Goal: Task Accomplishment & Management: Use online tool/utility

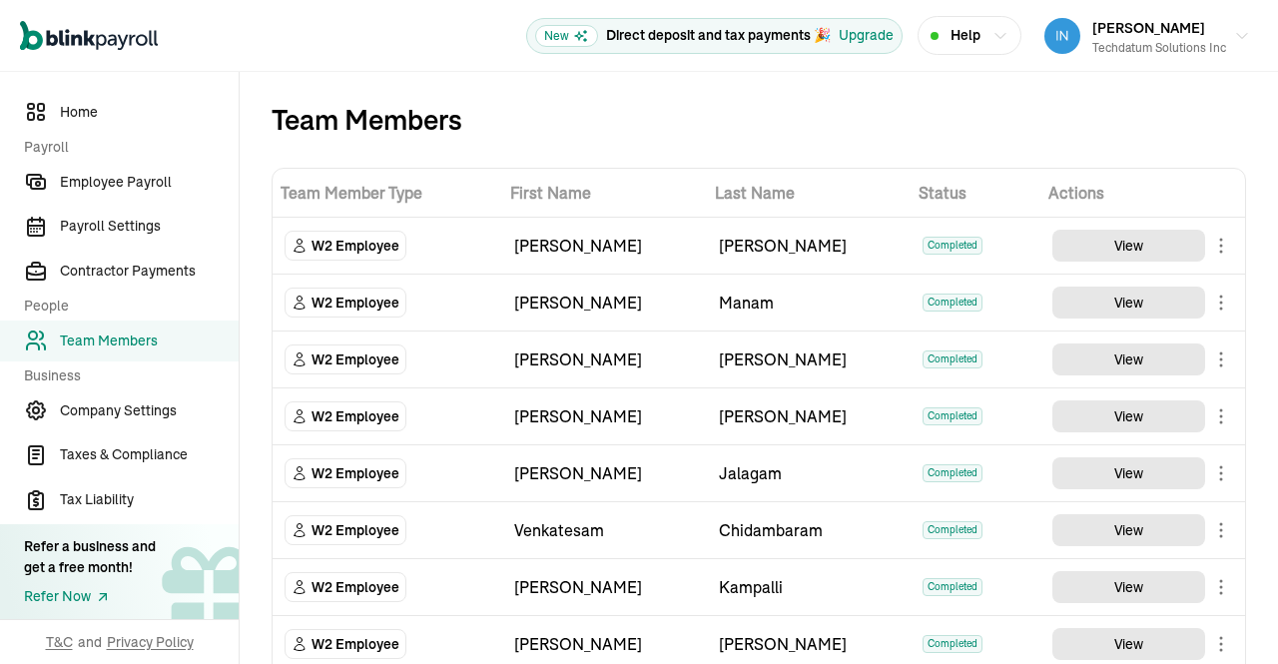
click at [168, 181] on span "Employee Payroll" at bounding box center [149, 182] width 179 height 21
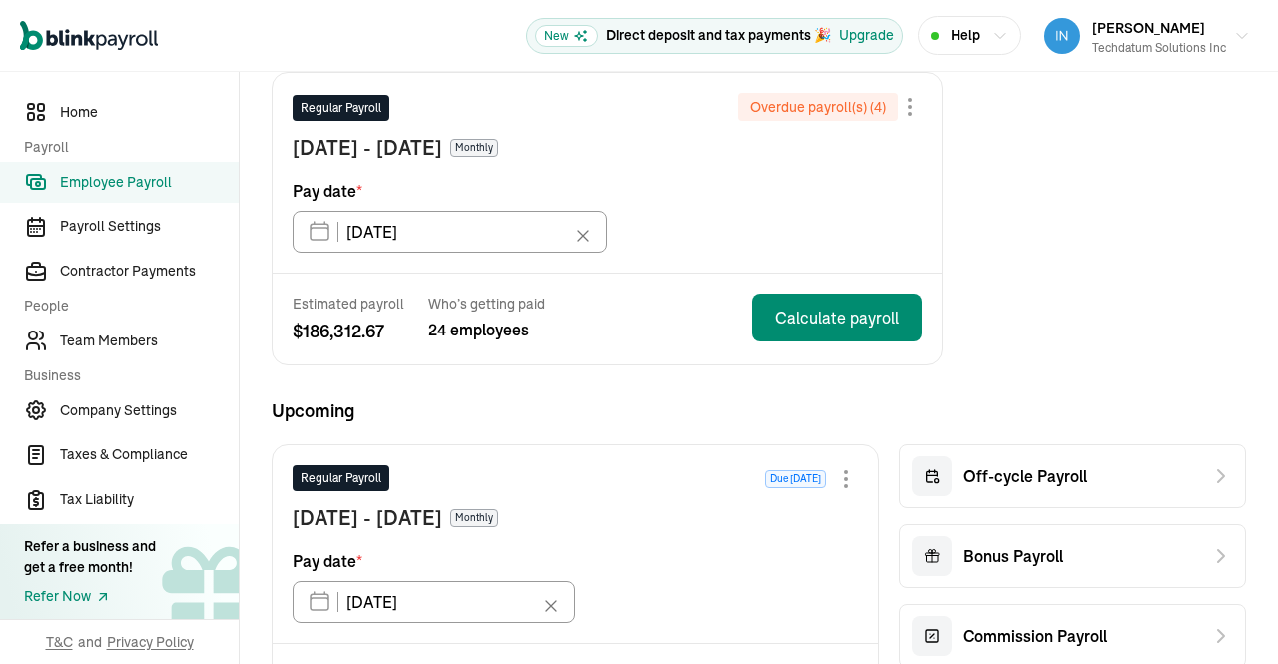
scroll to position [279, 0]
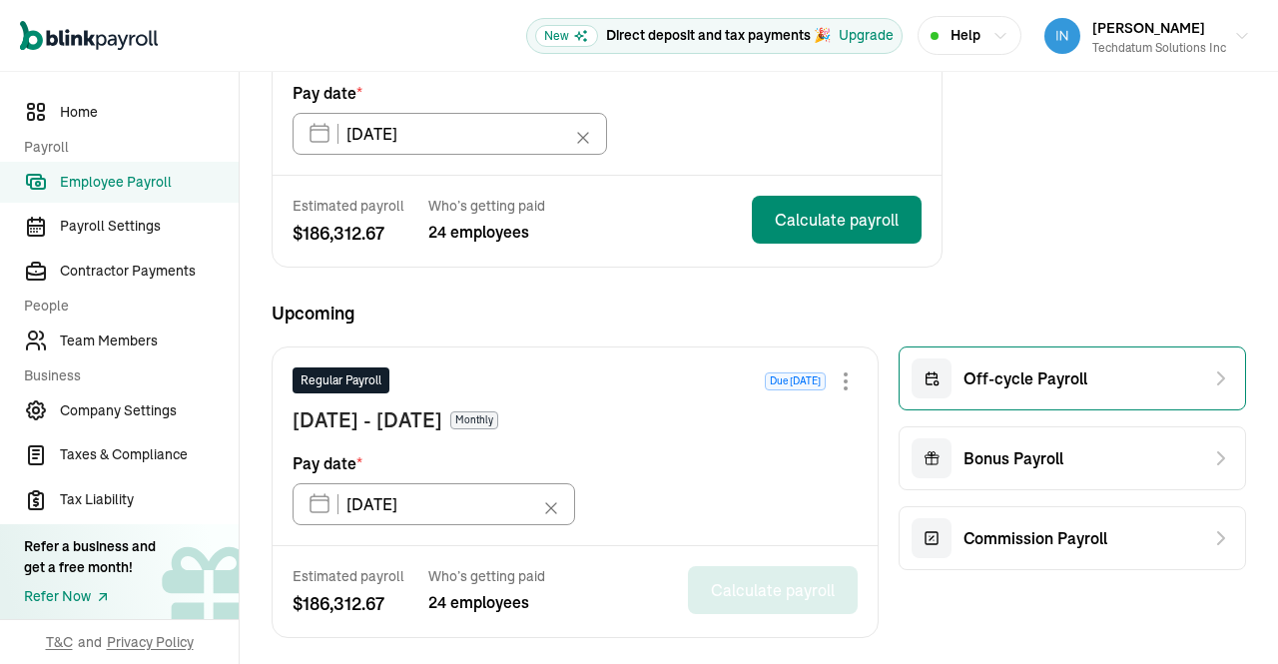
click at [1112, 386] on div "Off-cycle Payroll" at bounding box center [1073, 379] width 348 height 64
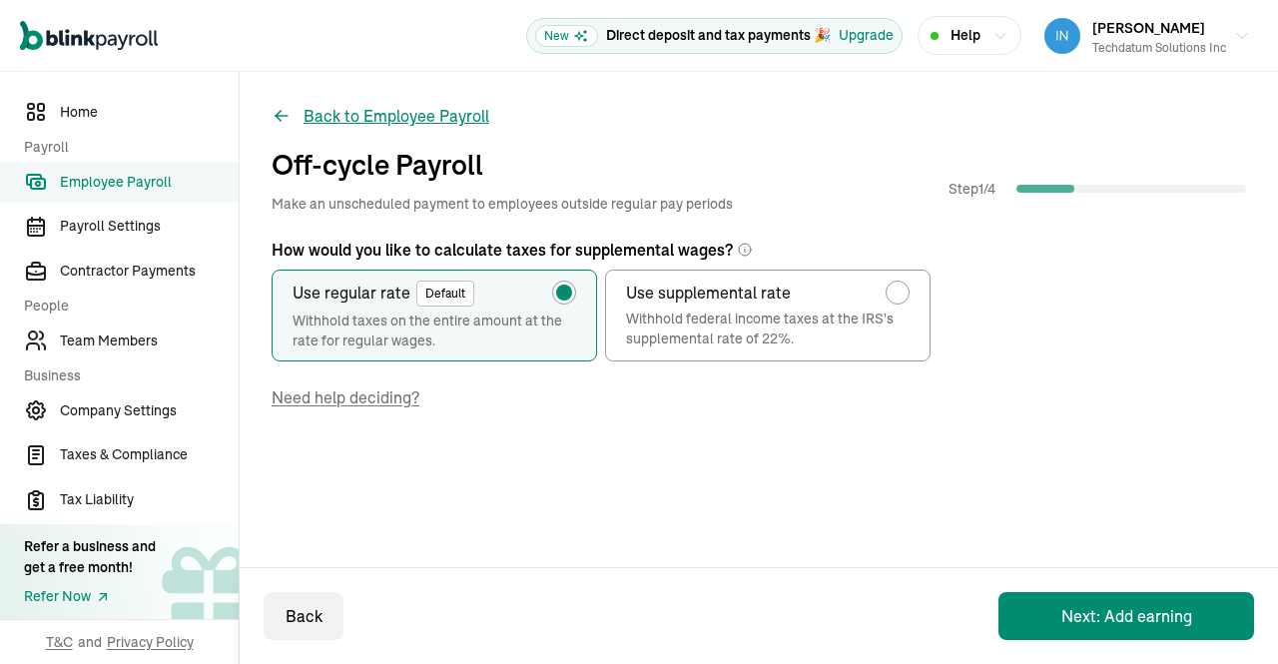
click at [301, 111] on button "Back to Employee Payroll" at bounding box center [381, 116] width 218 height 24
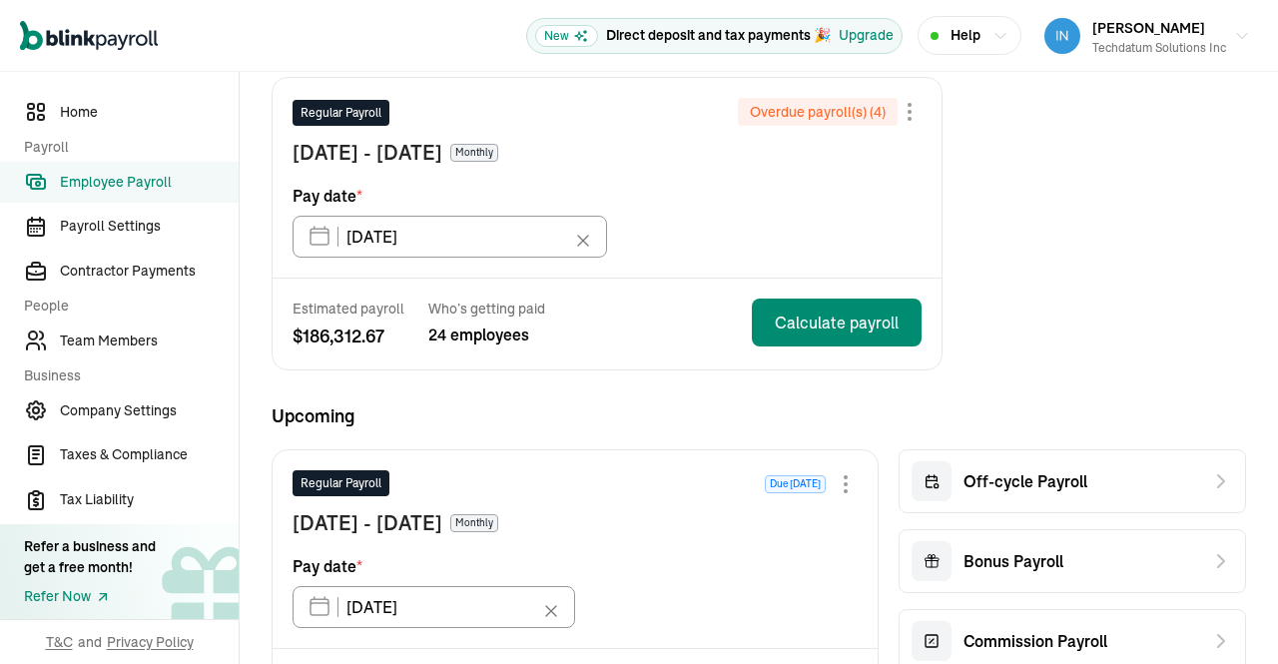
scroll to position [205, 0]
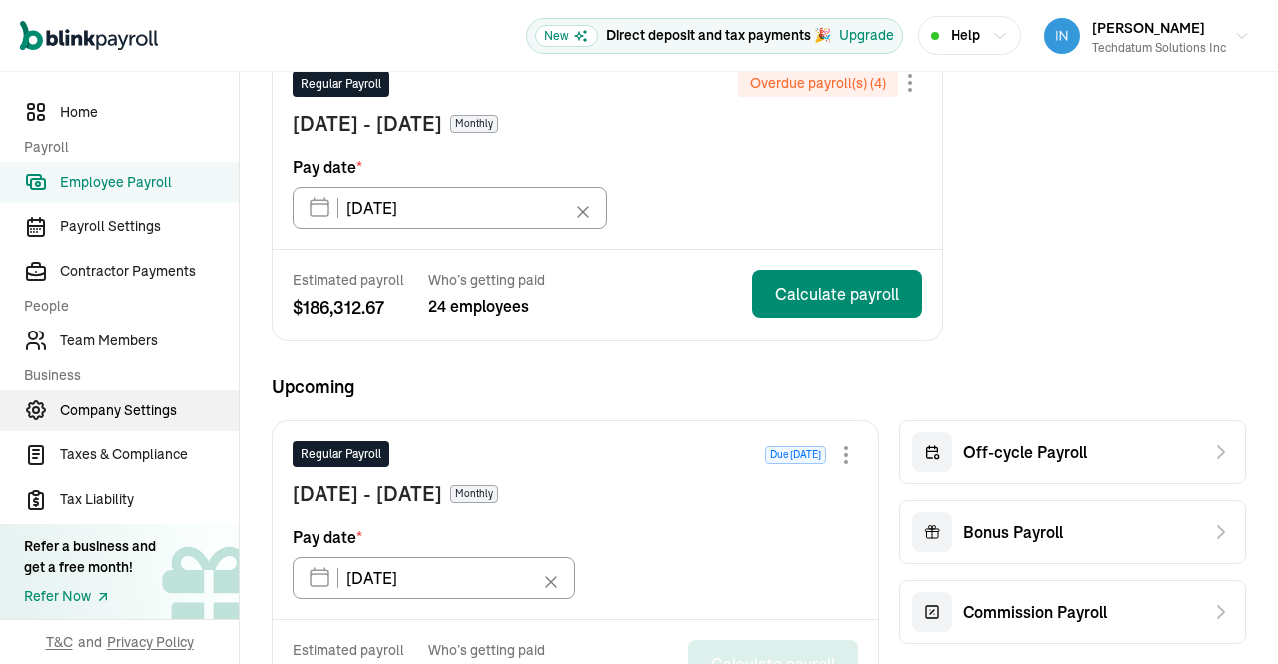
click at [94, 414] on span "Company Settings" at bounding box center [149, 410] width 179 height 21
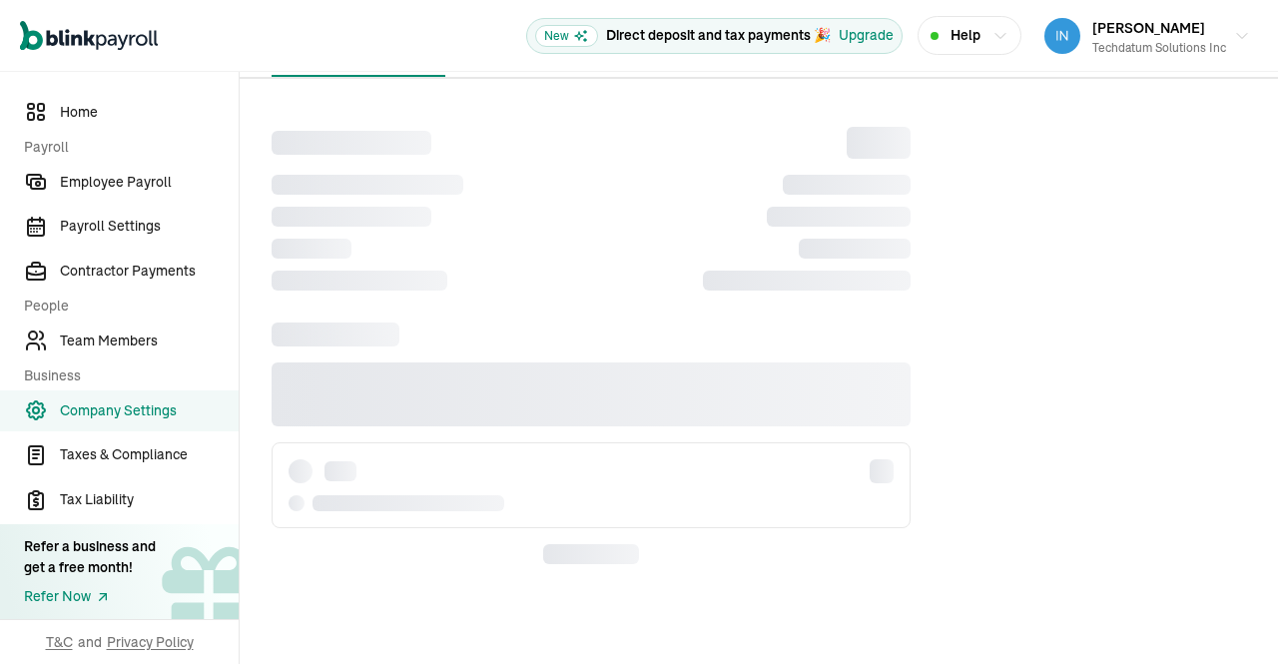
scroll to position [0, 0]
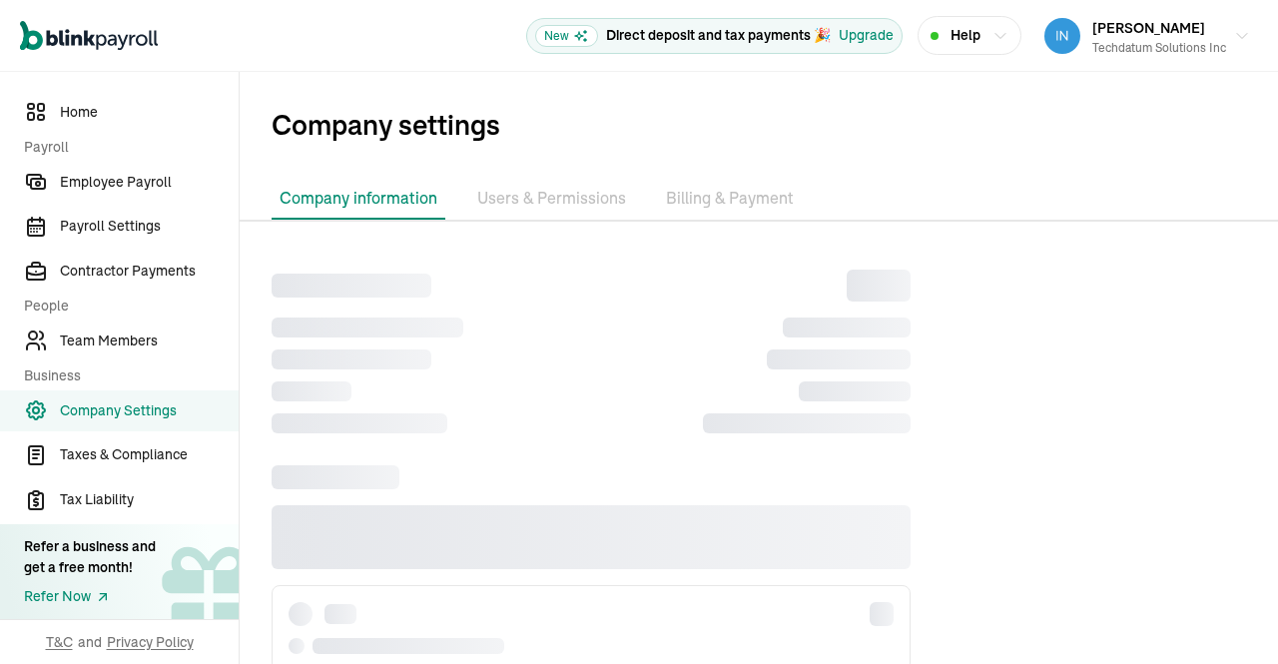
click at [94, 414] on span "Company Settings" at bounding box center [149, 410] width 179 height 21
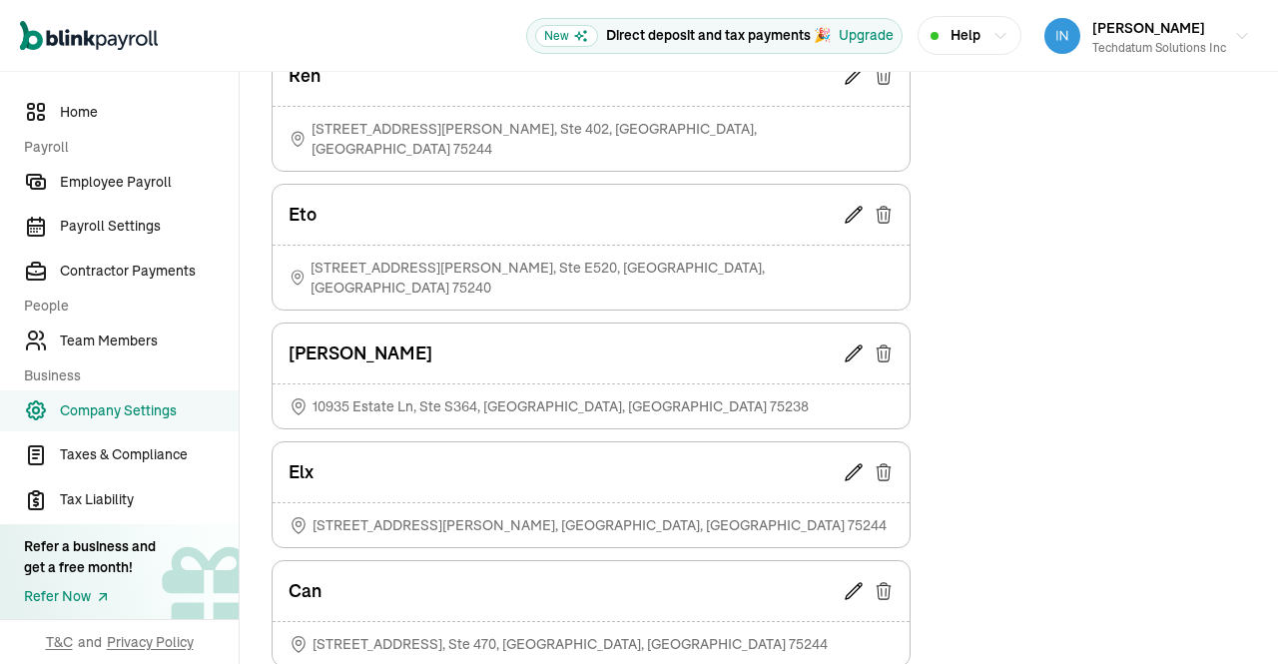
scroll to position [1648, 0]
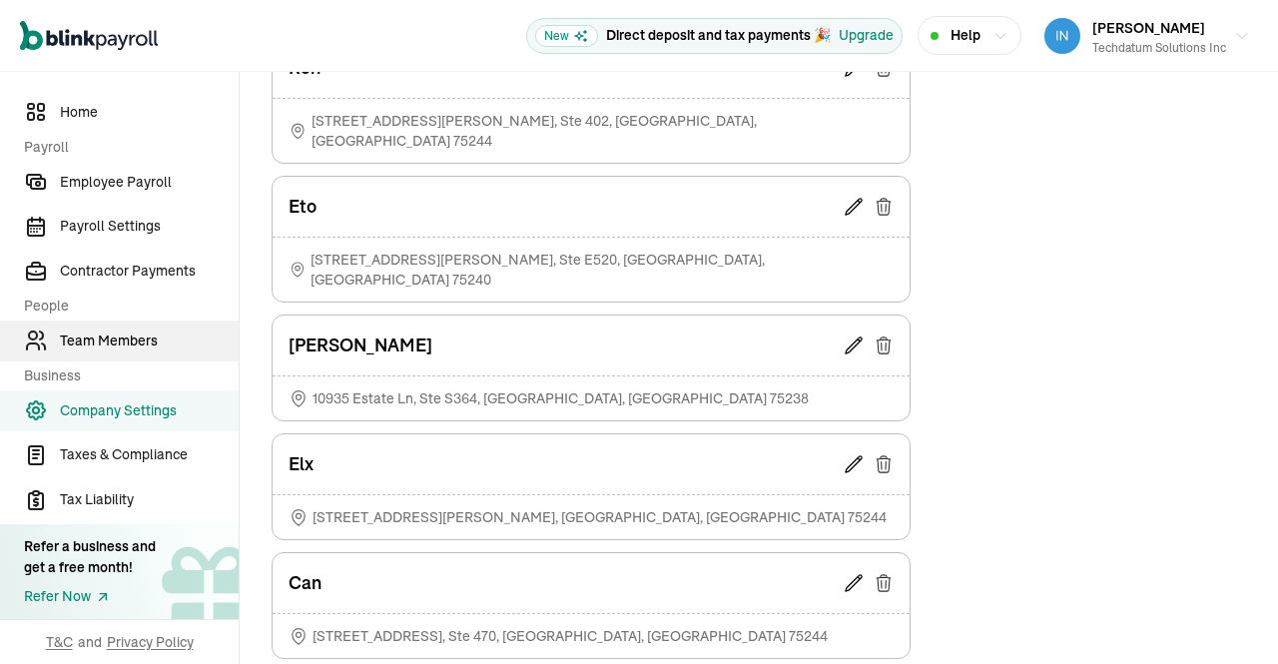
click at [116, 339] on span "Team Members" at bounding box center [149, 341] width 179 height 21
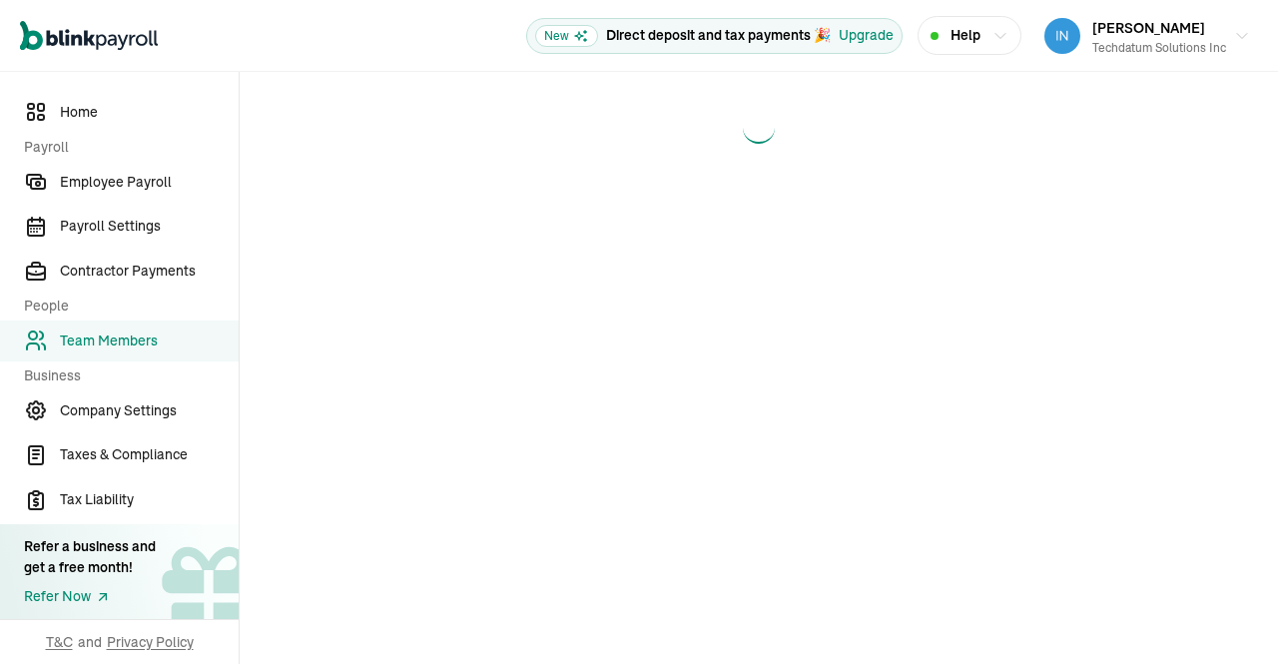
scroll to position [0, 0]
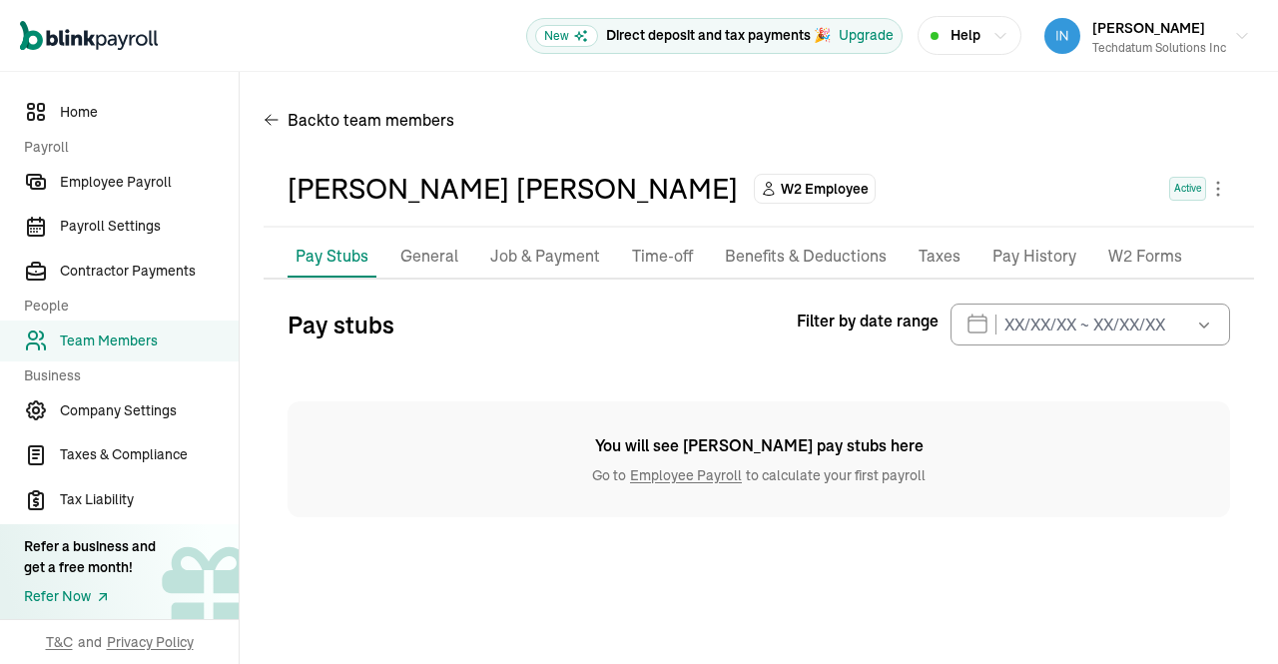
click at [449, 256] on p "General" at bounding box center [429, 257] width 58 height 26
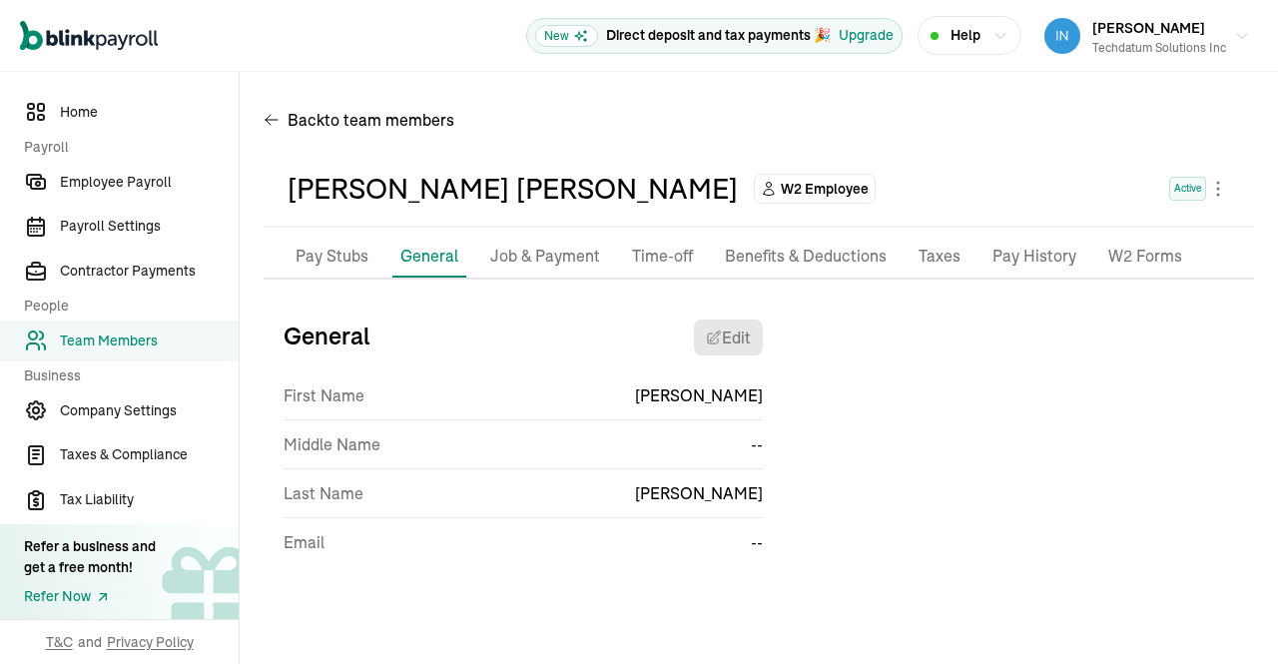
click at [953, 264] on li "Taxes" at bounding box center [940, 257] width 58 height 42
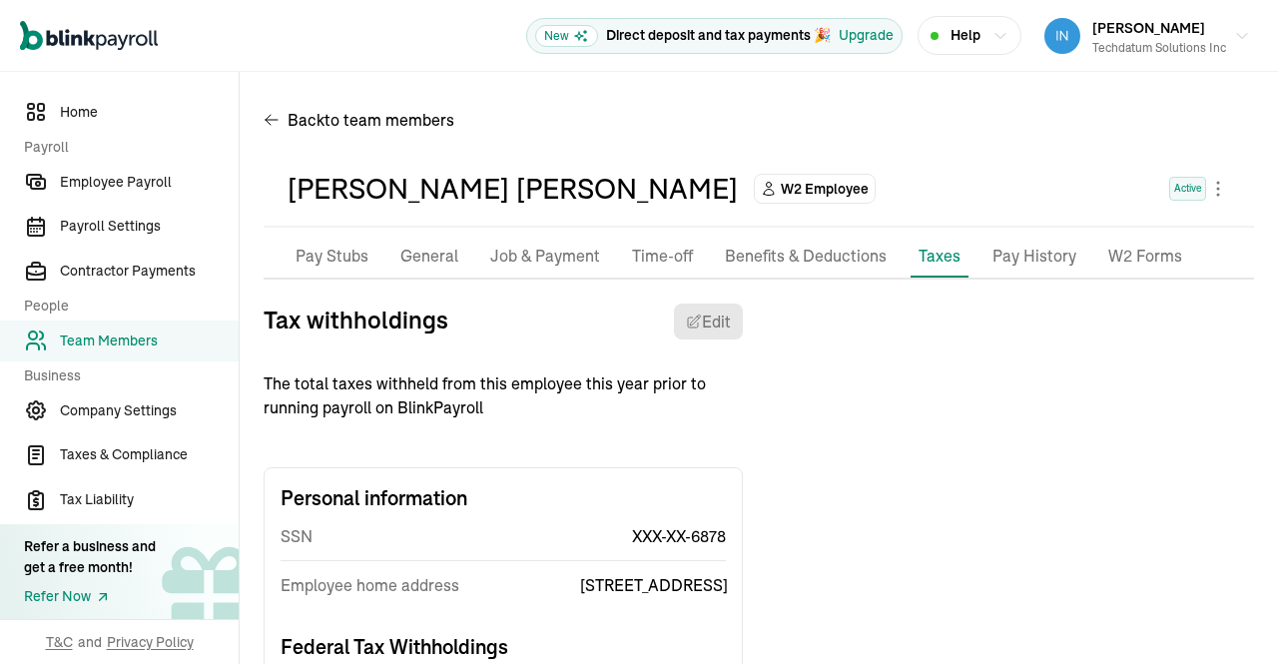
click at [1033, 256] on p "Pay History" at bounding box center [1035, 257] width 84 height 26
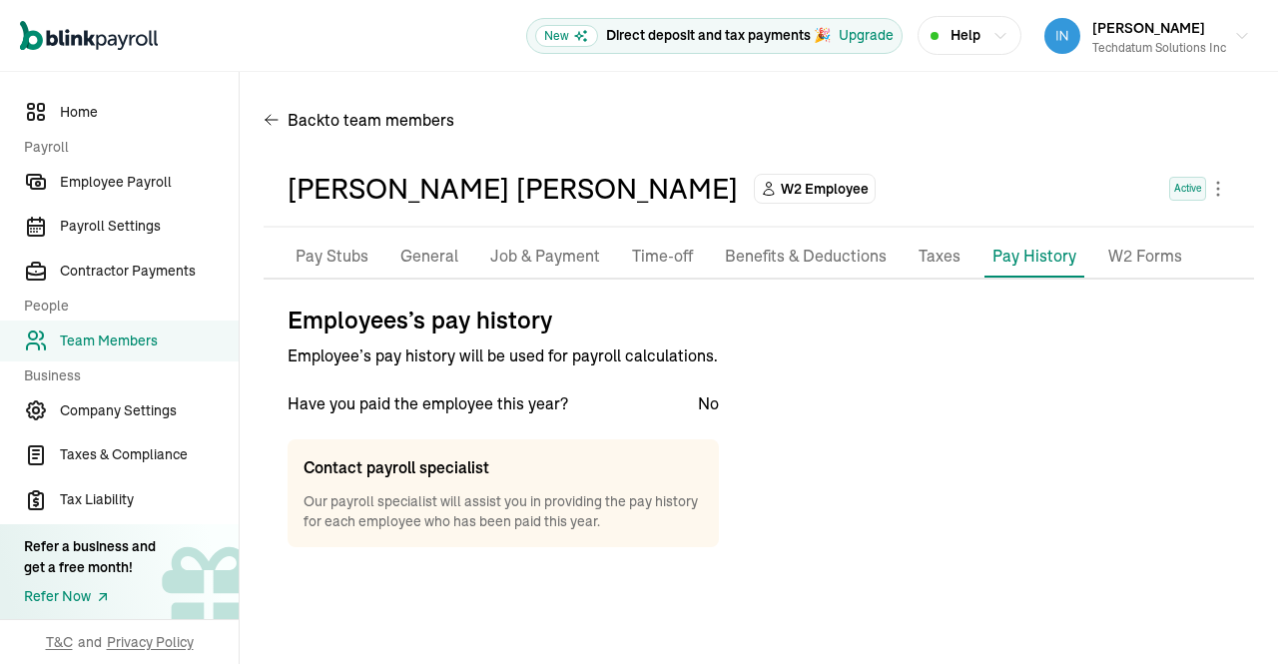
click at [821, 256] on p "Benefits & Deductions" at bounding box center [806, 257] width 162 height 26
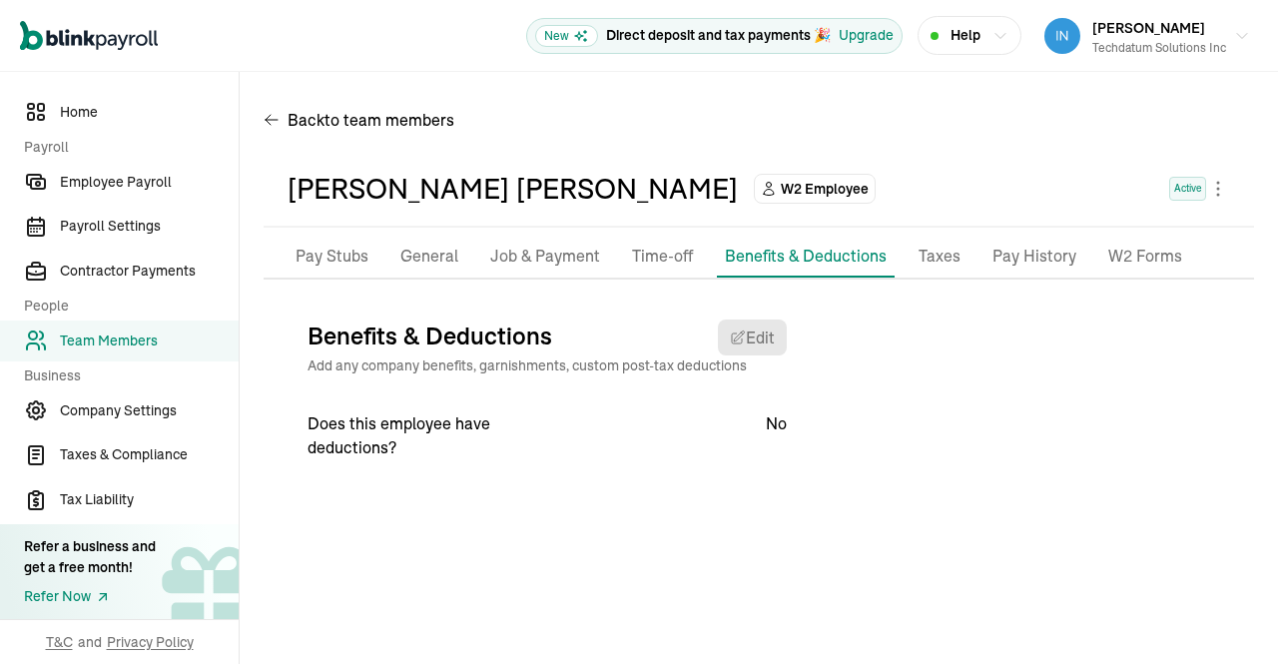
click at [644, 264] on p "Time-off" at bounding box center [662, 257] width 61 height 26
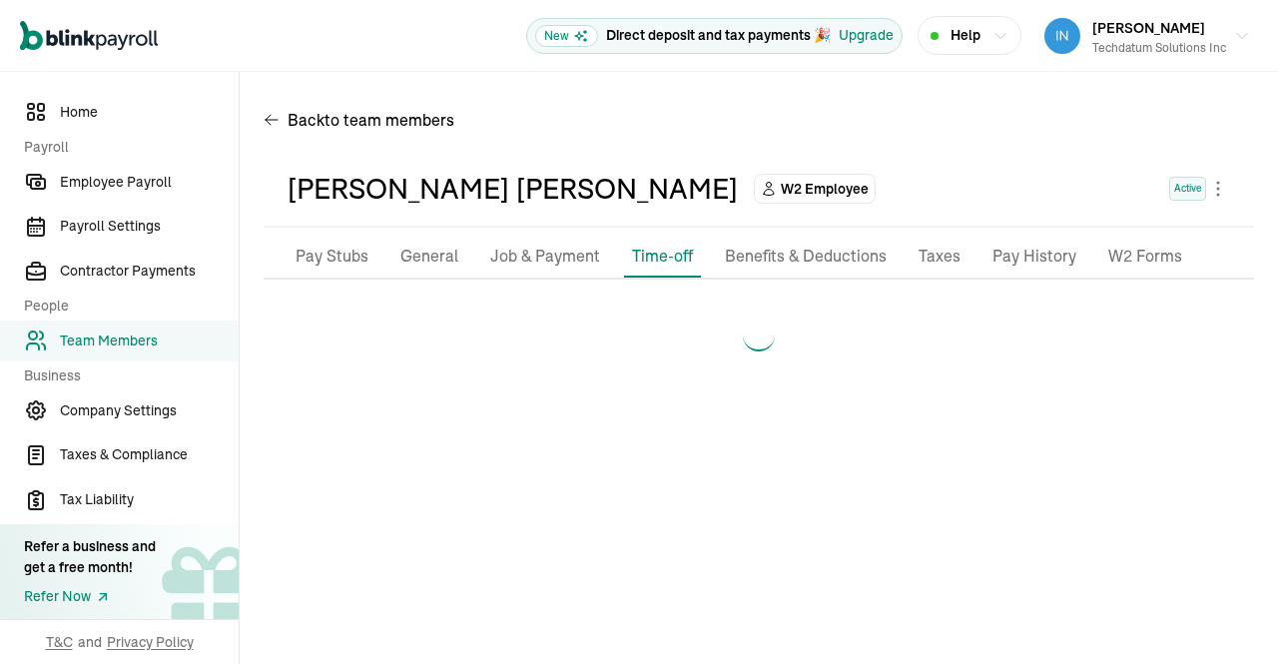
click at [549, 257] on p "Job & Payment" at bounding box center [545, 257] width 110 height 26
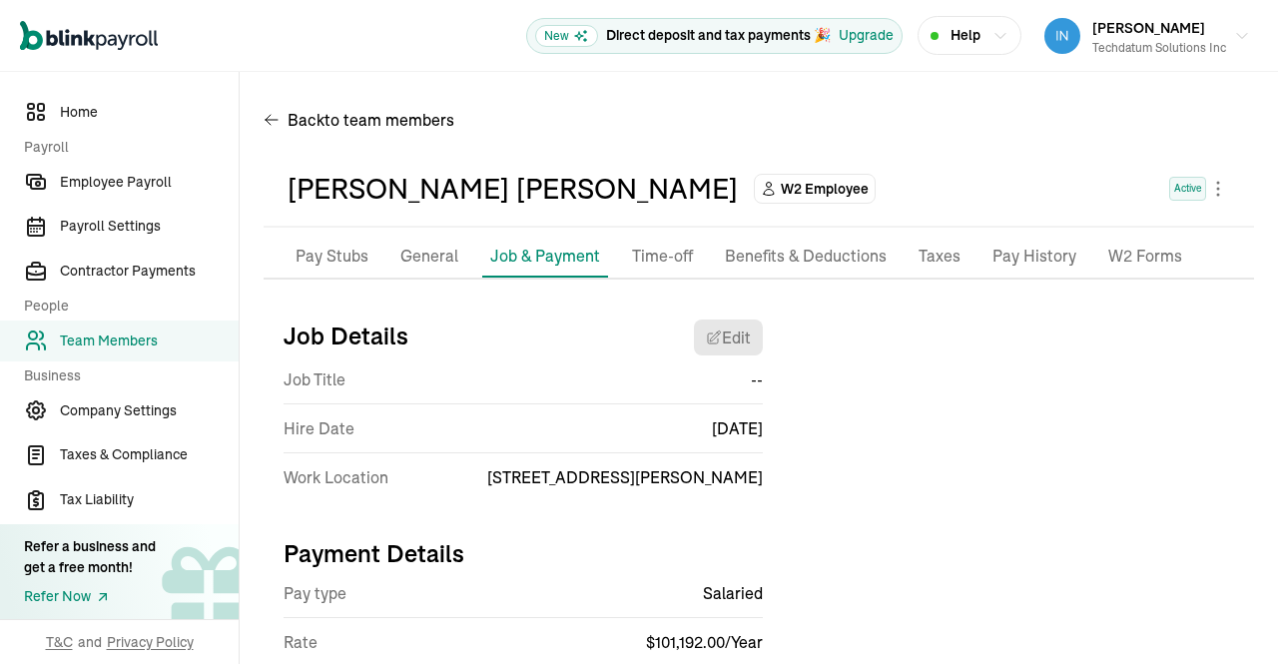
click at [932, 257] on p "Taxes" at bounding box center [940, 257] width 42 height 26
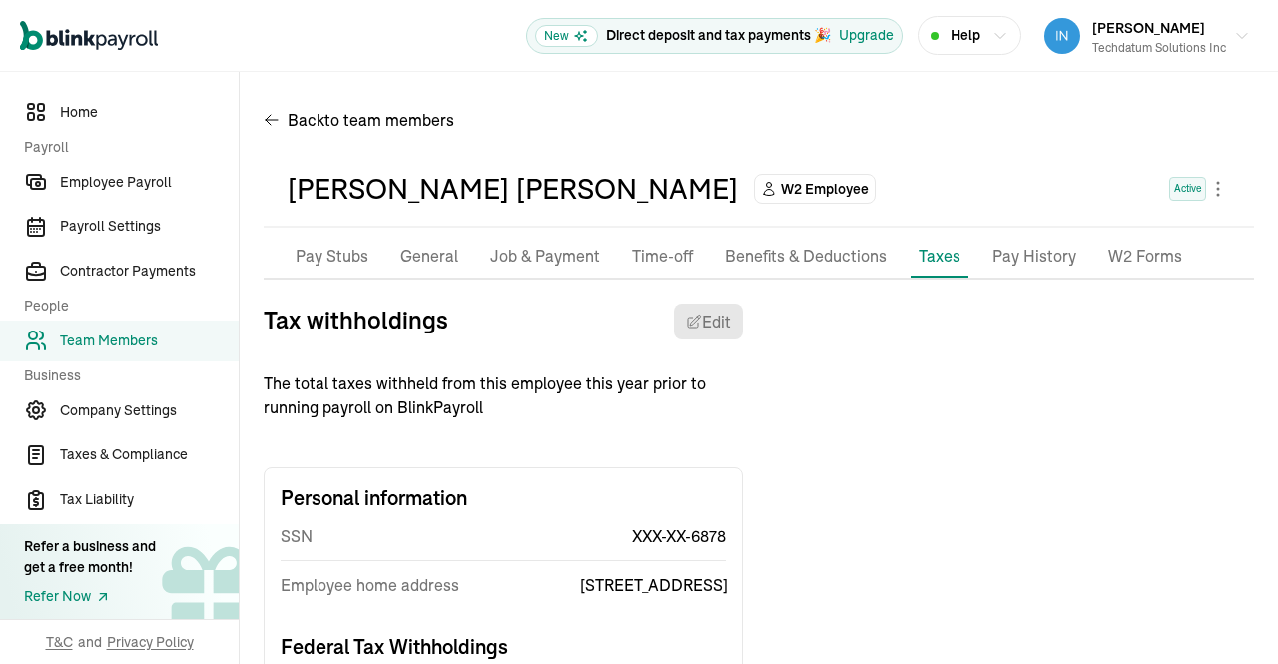
scroll to position [132, 0]
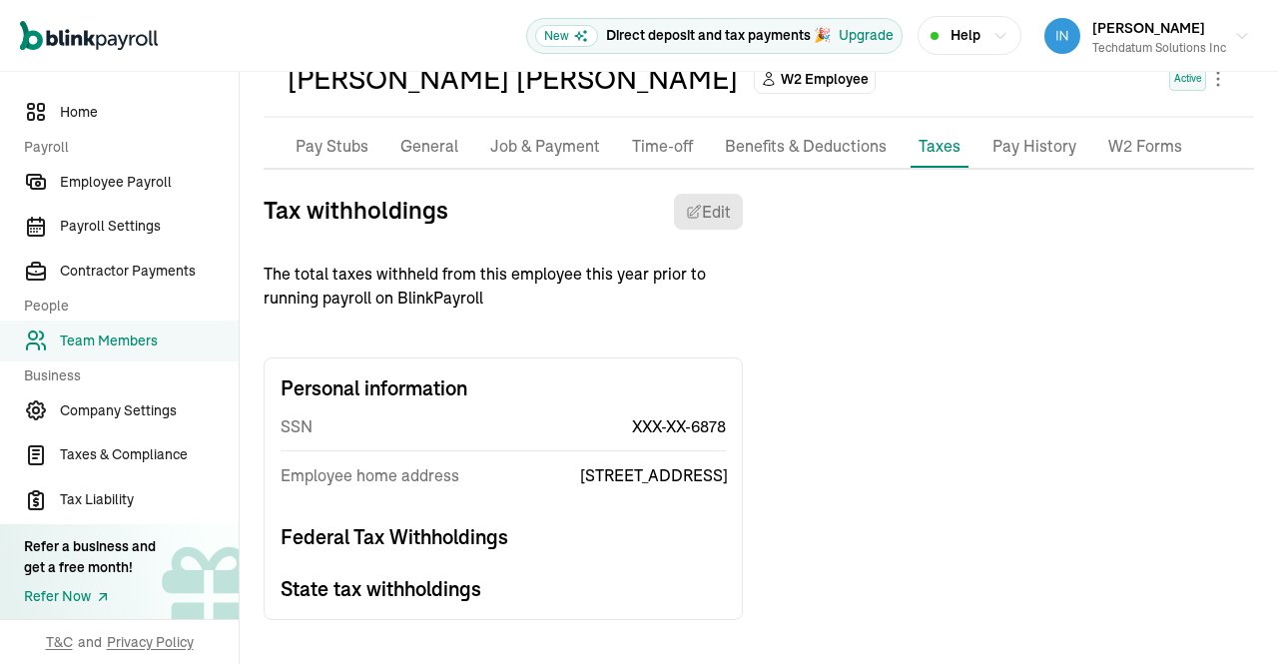
click at [1021, 141] on li "Pay History" at bounding box center [1035, 147] width 100 height 42
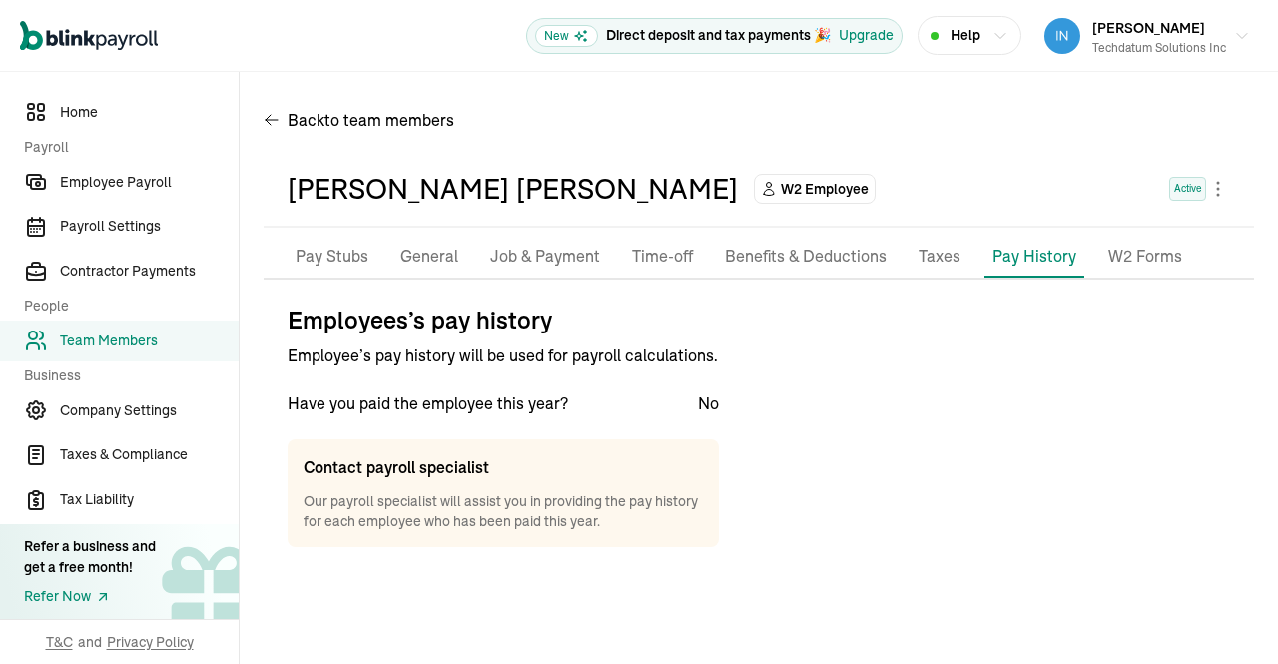
scroll to position [0, 0]
click at [1136, 255] on p "W2 Forms" at bounding box center [1145, 257] width 74 height 26
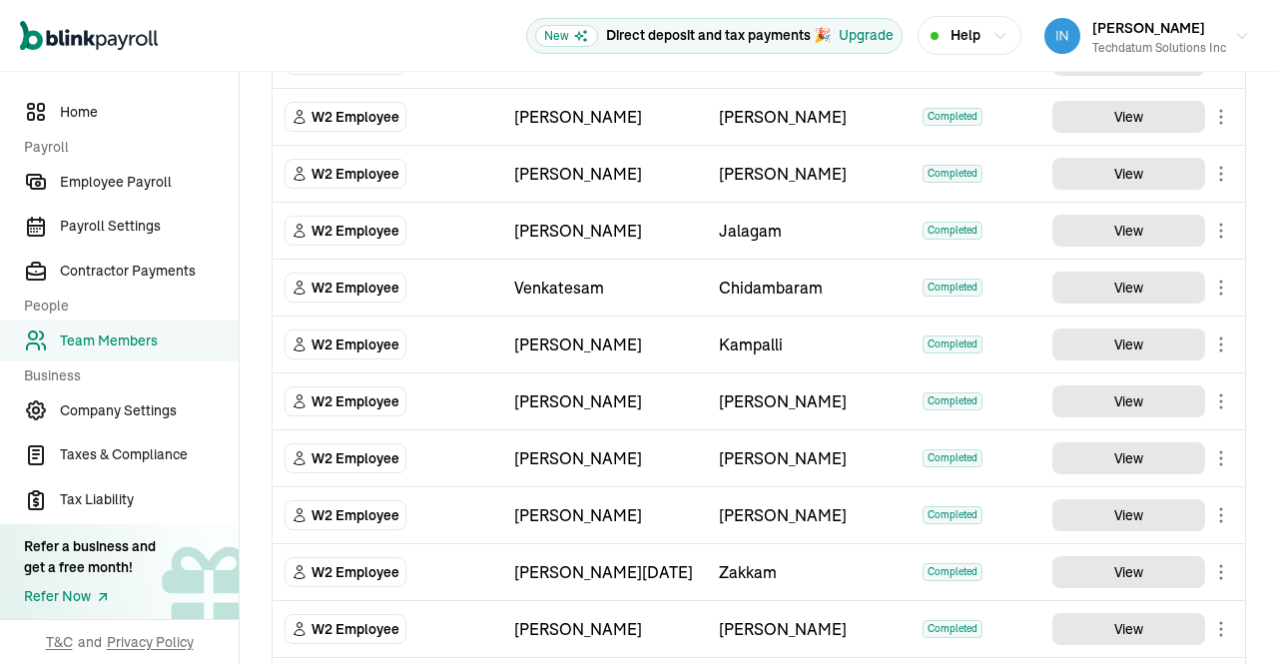
scroll to position [271, 0]
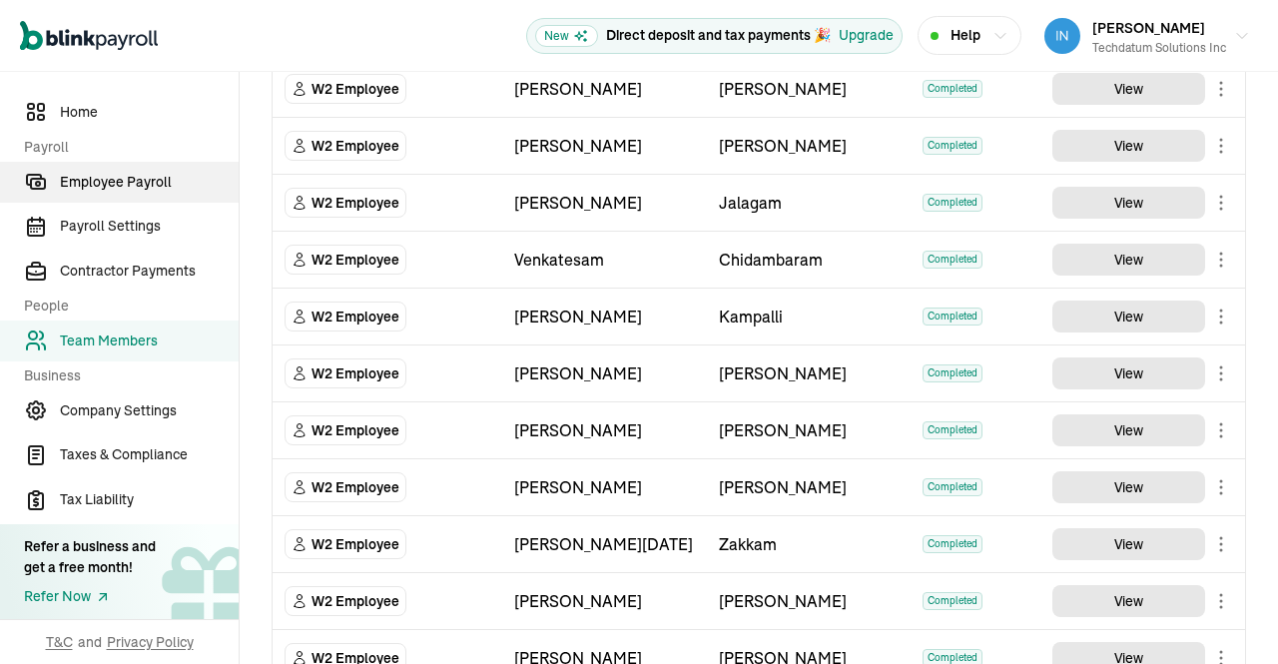
click at [129, 169] on link "Employee Payroll" at bounding box center [119, 182] width 239 height 41
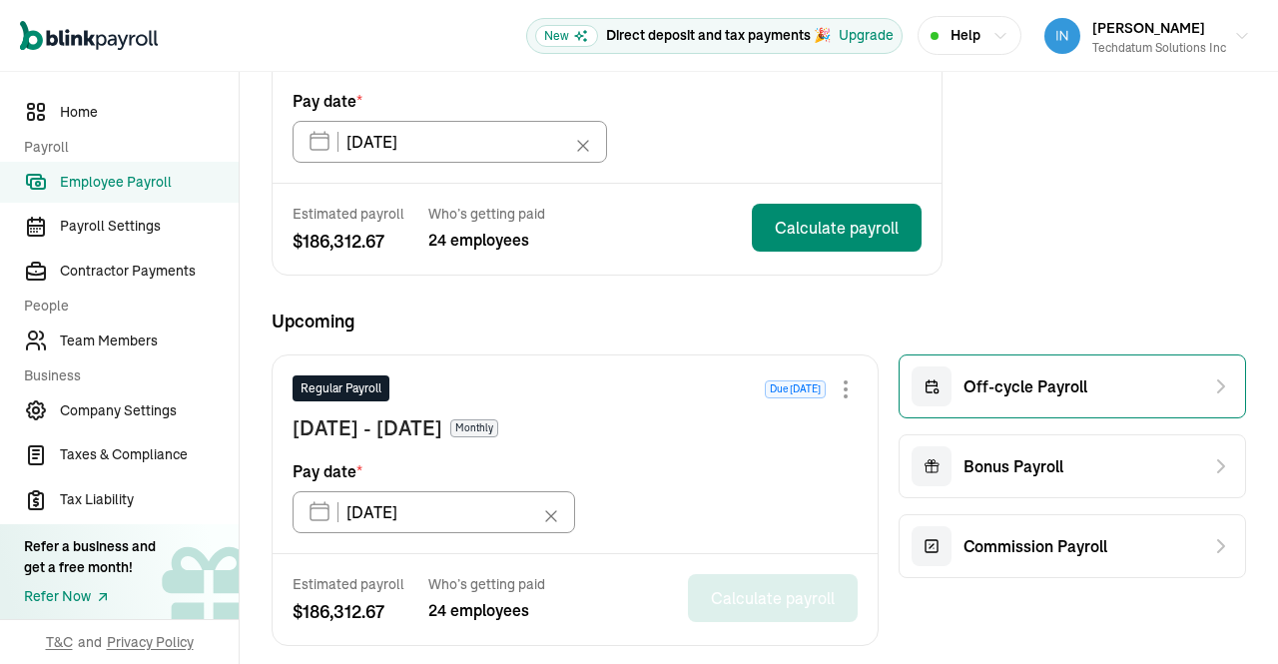
click at [1011, 396] on span "Off-cycle Payroll" at bounding box center [1026, 386] width 124 height 24
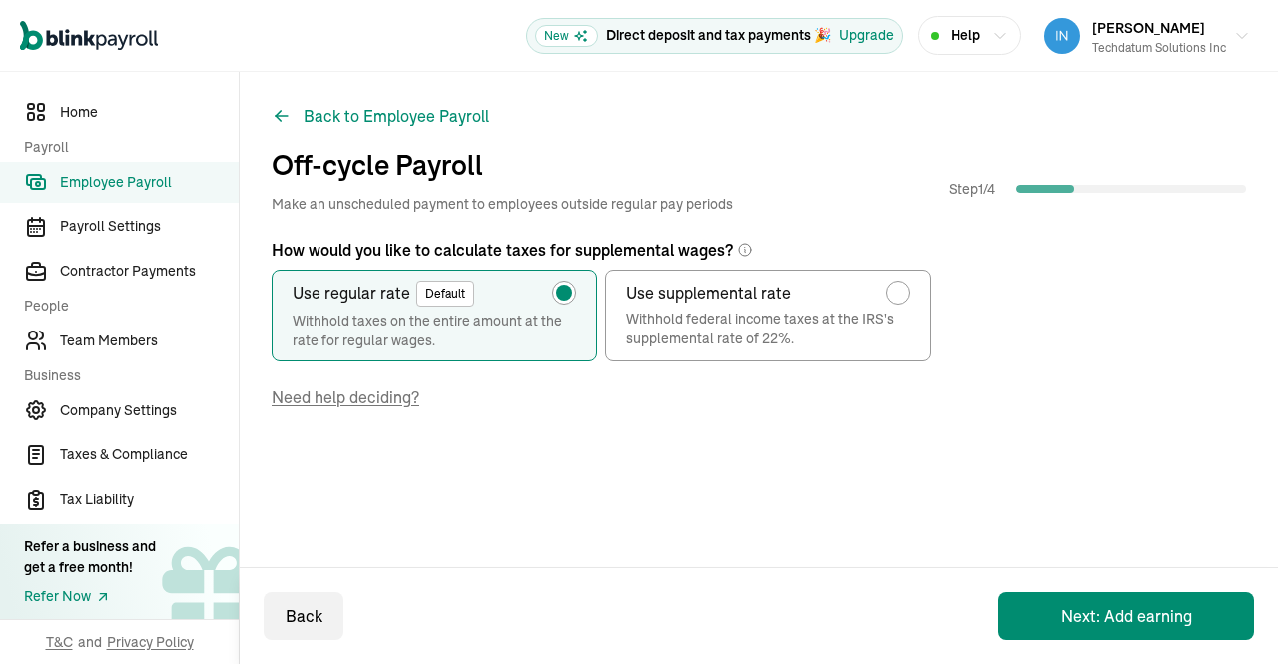
scroll to position [0, 0]
click at [1132, 615] on button "Next: Add earning" at bounding box center [1127, 616] width 256 height 48
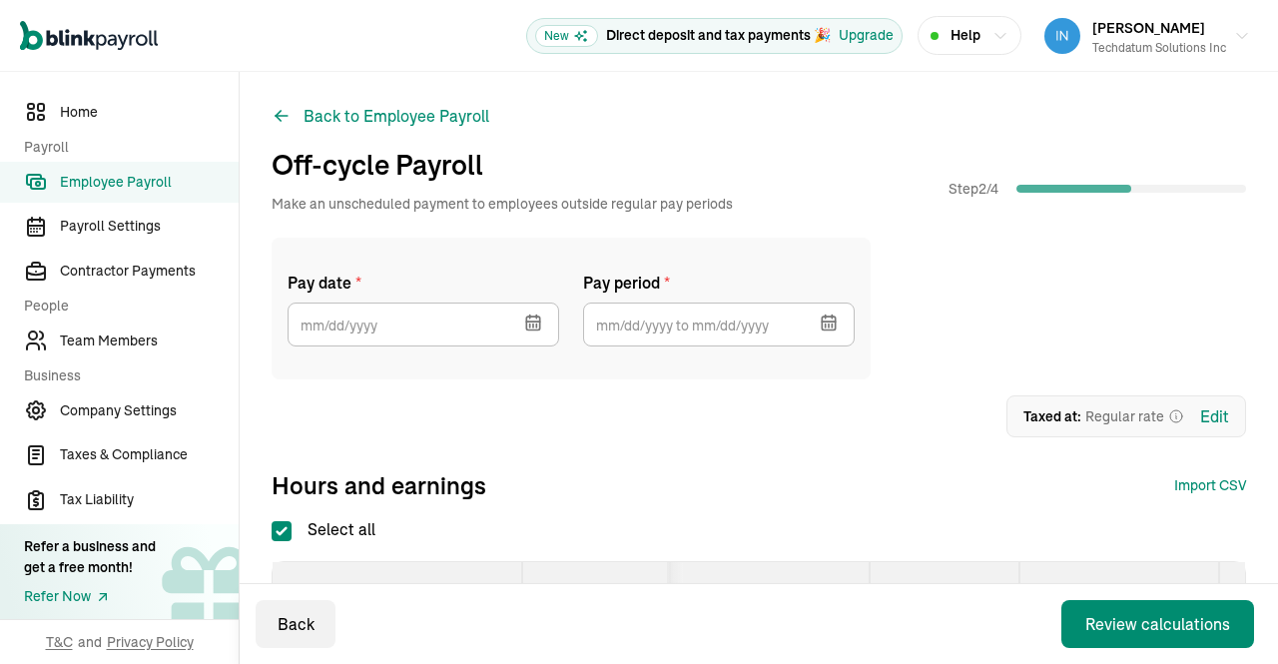
scroll to position [116, 0]
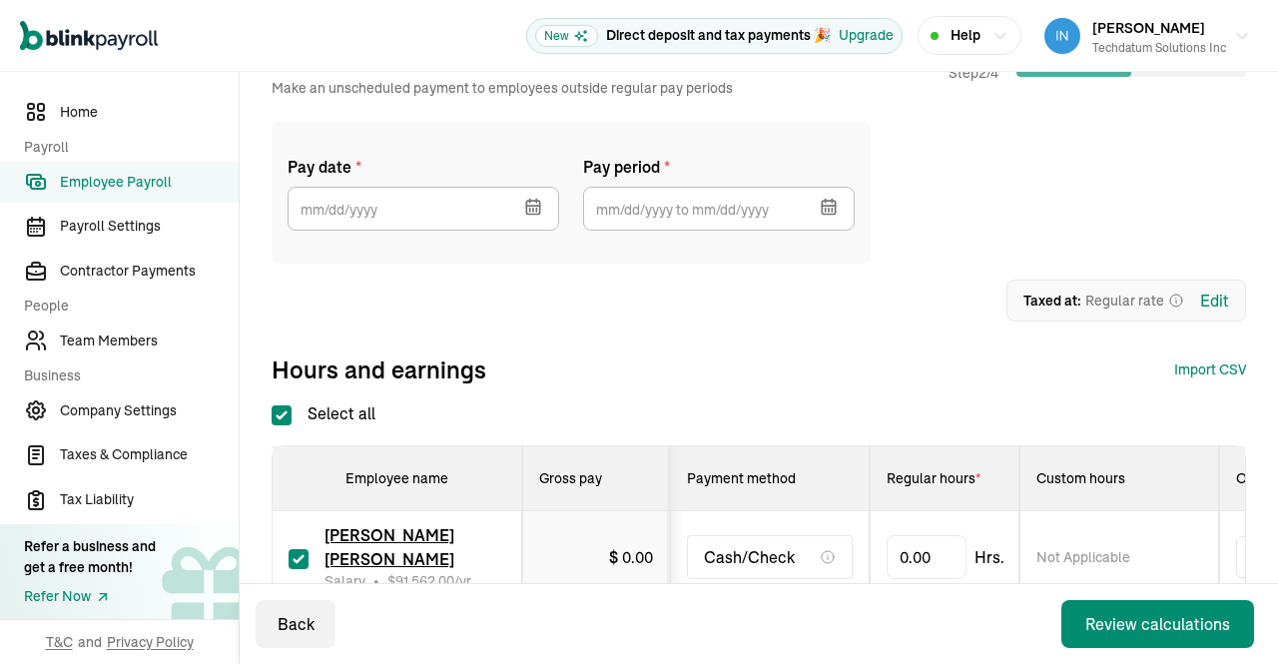
click at [288, 423] on input "Select all" at bounding box center [282, 415] width 20 height 20
checkbox input "false"
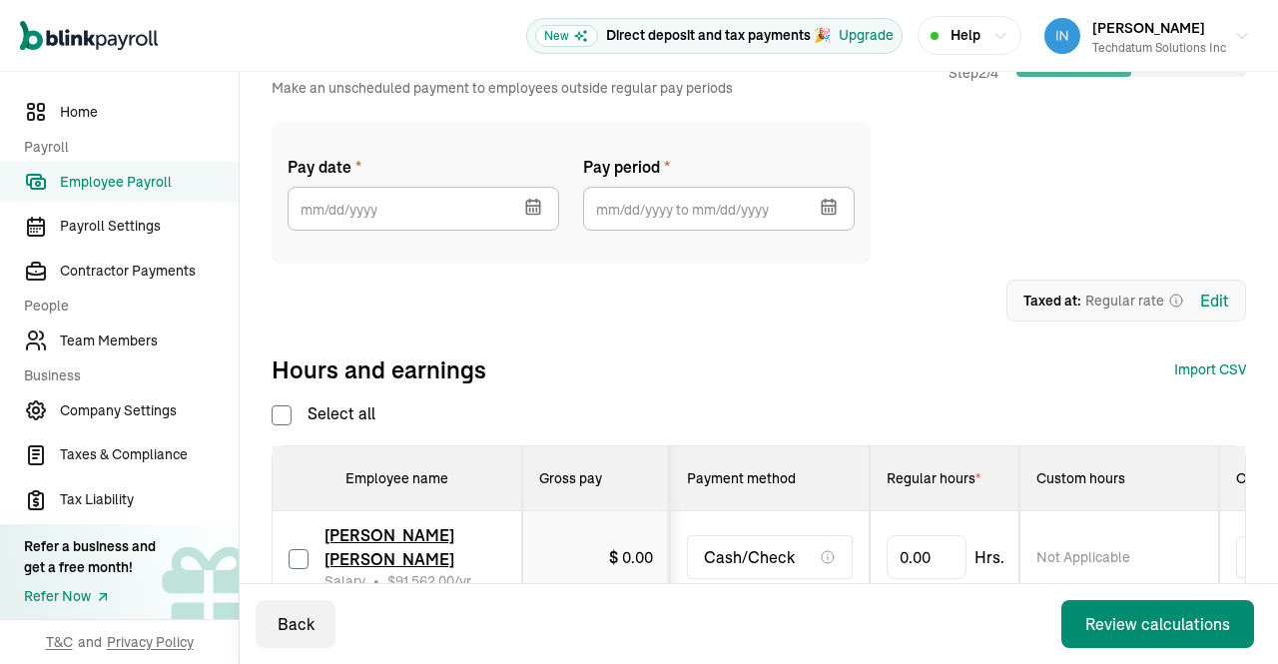
checkbox input "false"
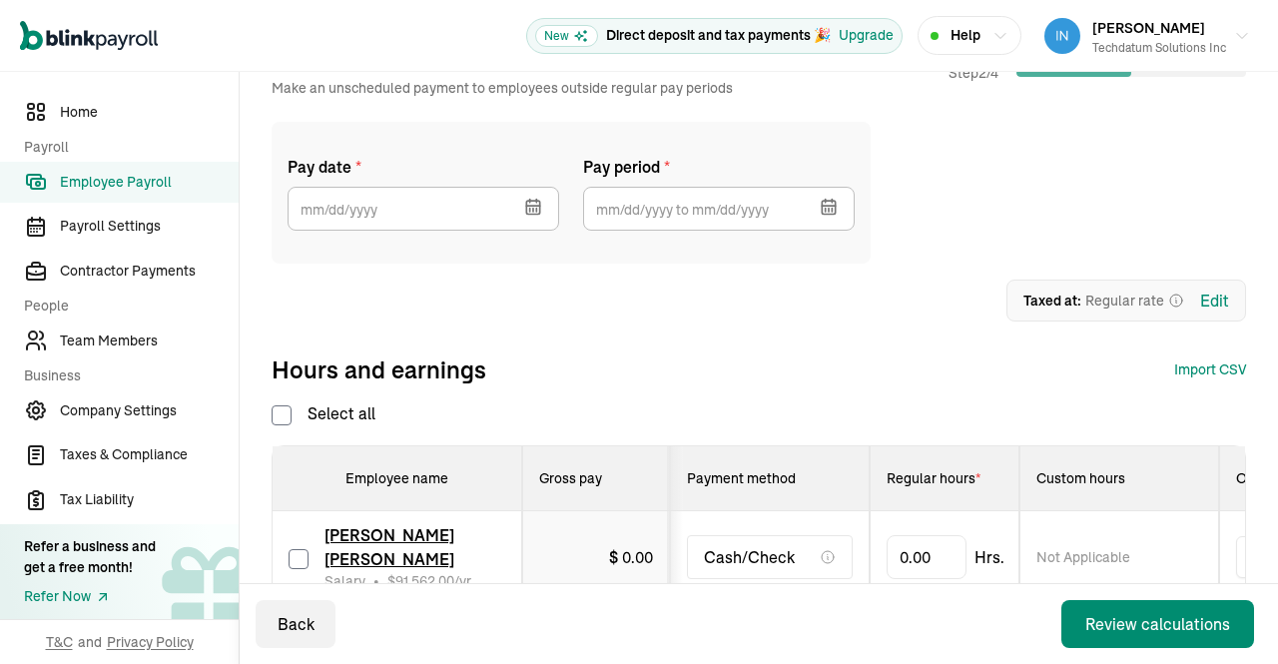
checkbox input "false"
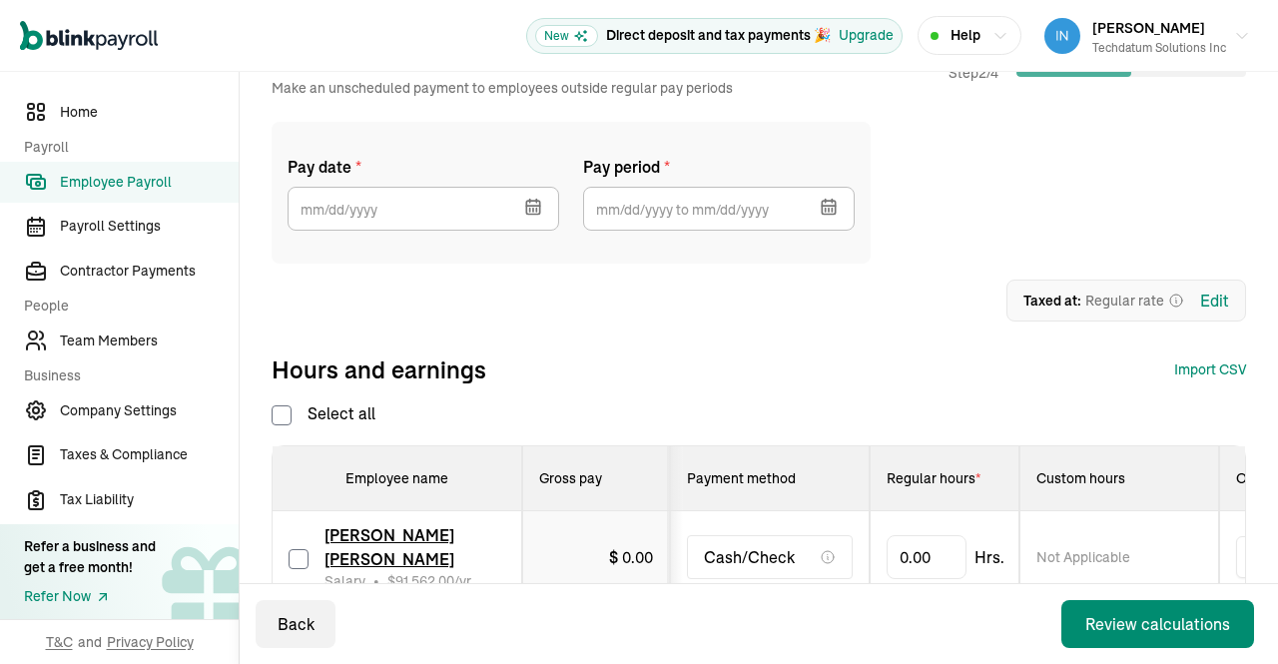
checkbox input "false"
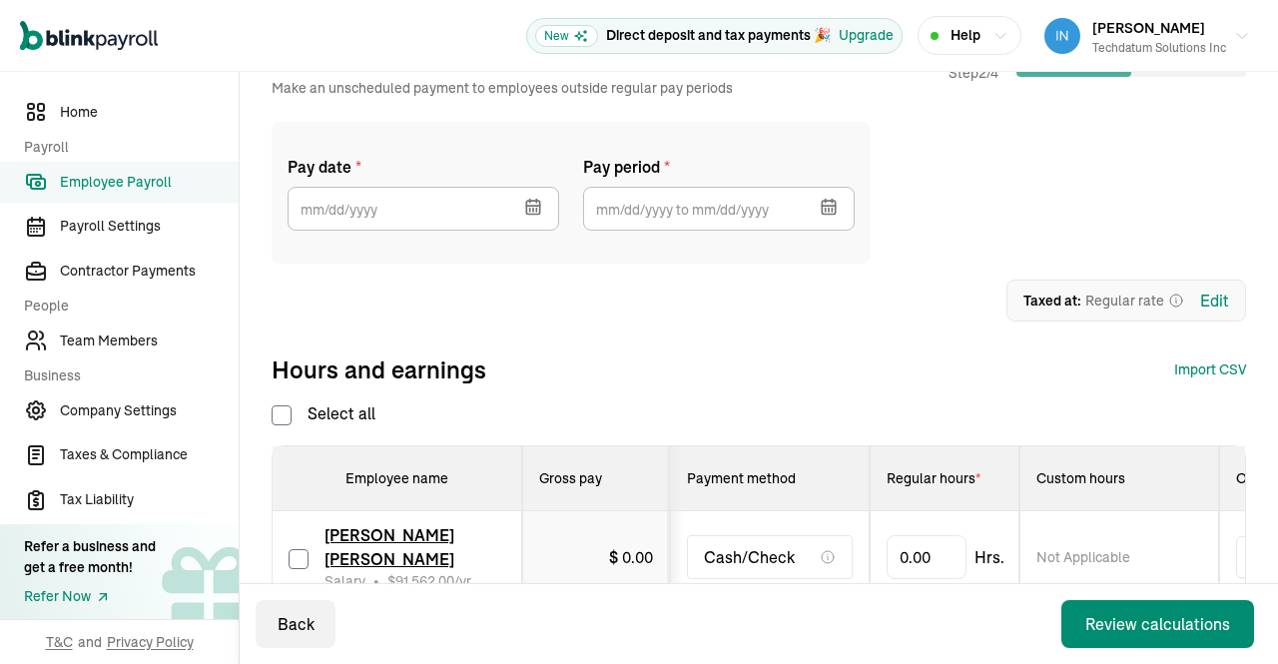
checkbox input "false"
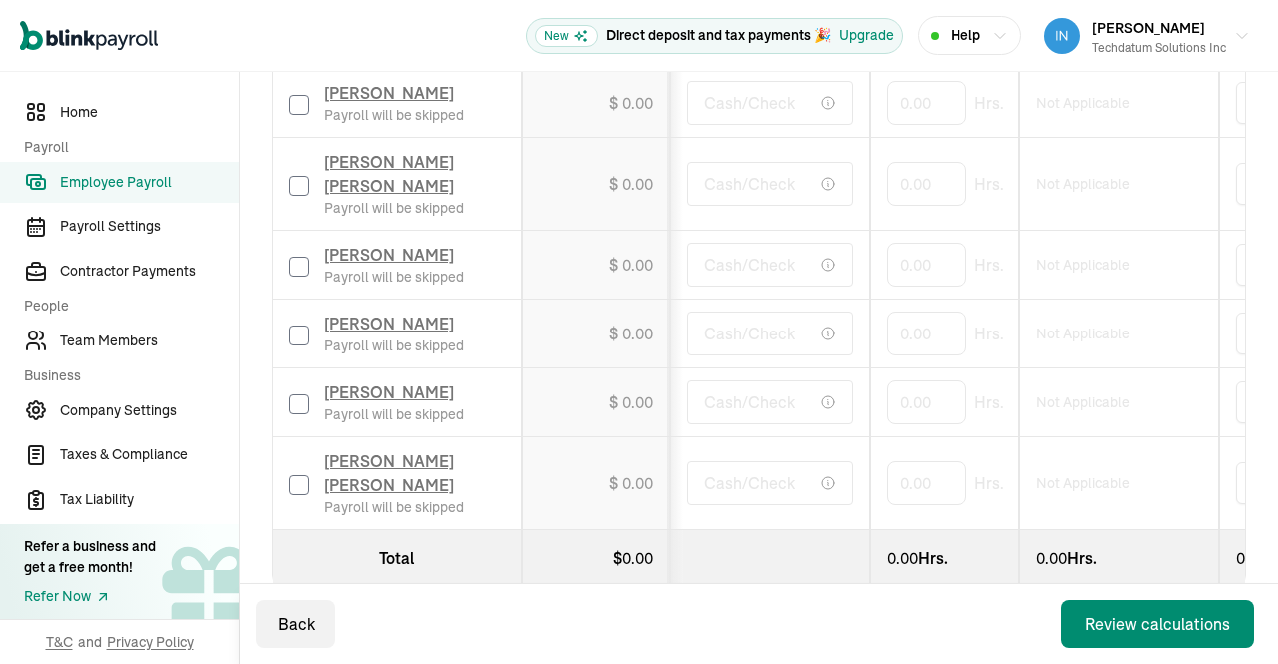
scroll to position [1967, 0]
click at [299, 474] on input "checkbox" at bounding box center [299, 484] width 20 height 20
checkbox input "true"
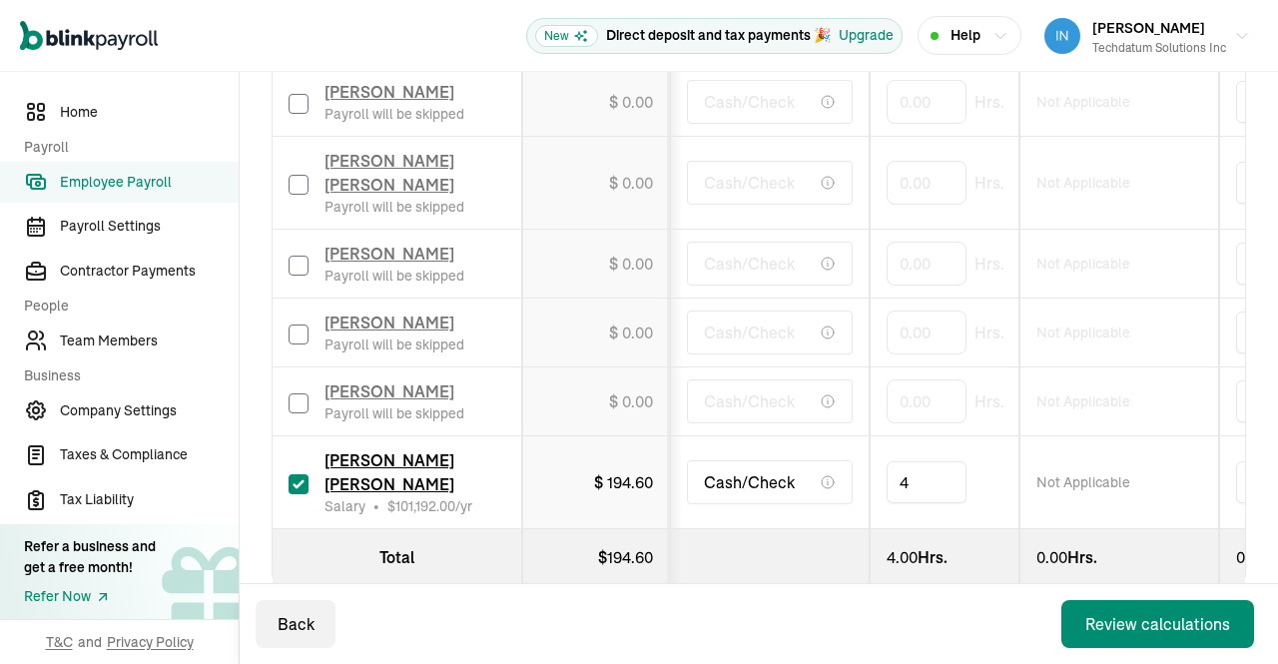
type input "48"
drag, startPoint x: 919, startPoint y: 460, endPoint x: 843, endPoint y: 478, distance: 78.0
type input "56"
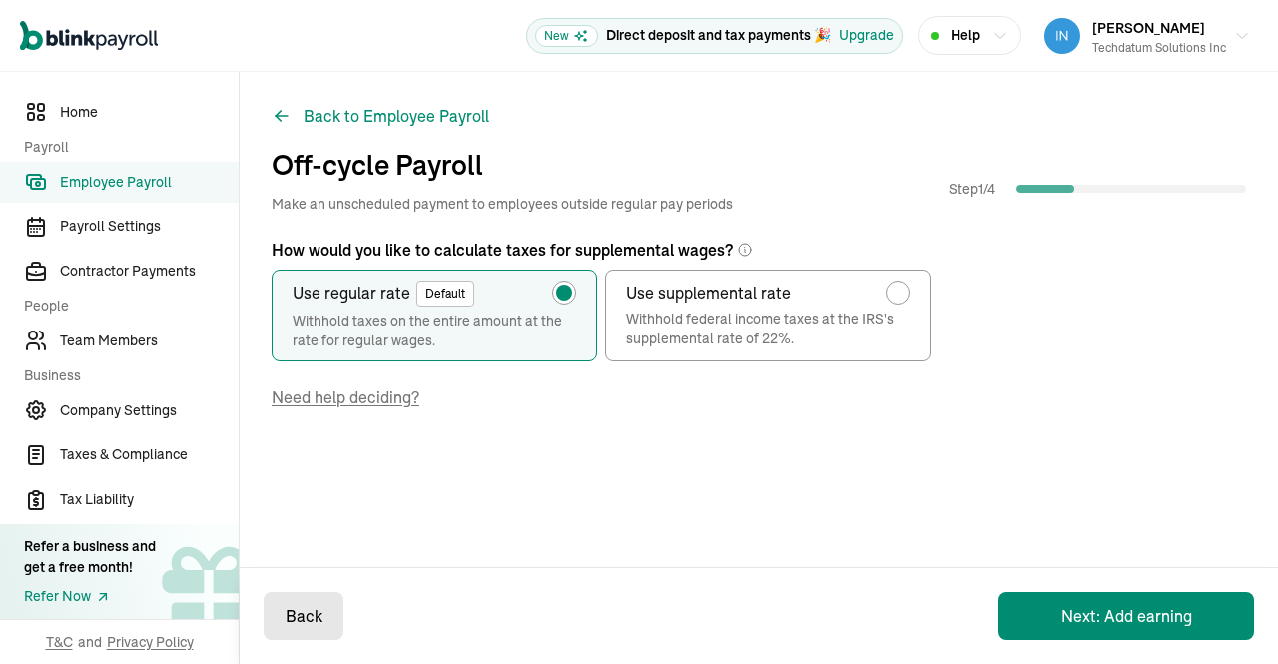
scroll to position [0, 0]
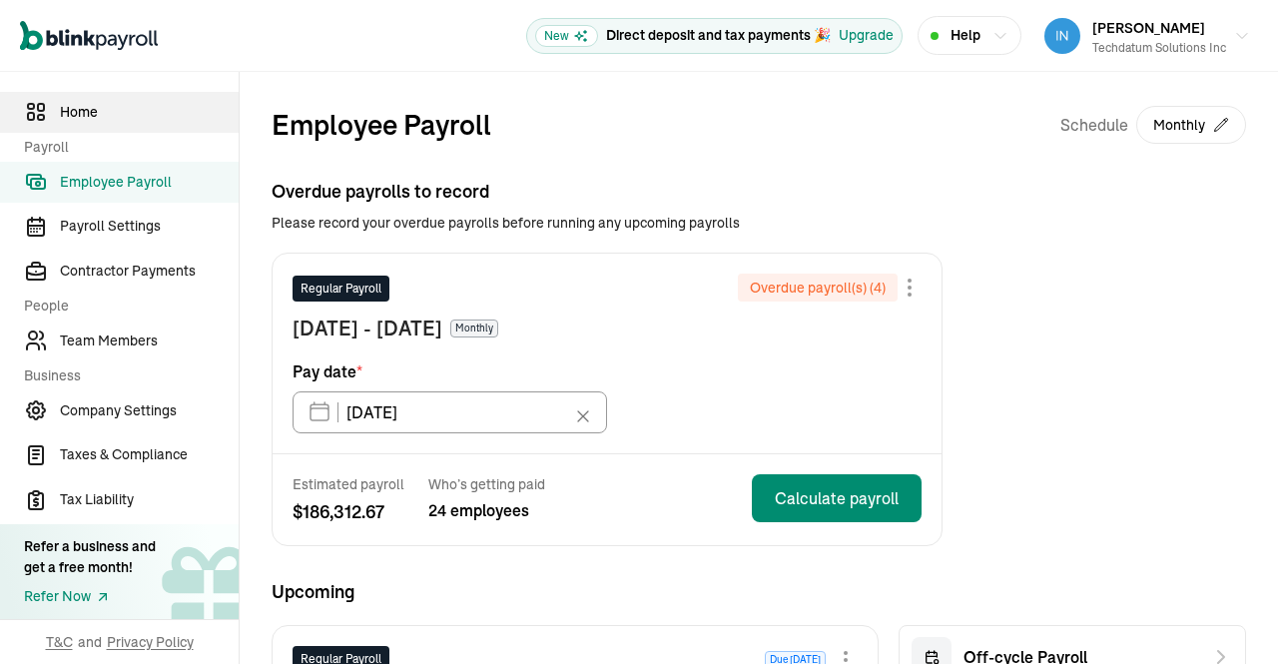
click at [94, 107] on span "Home" at bounding box center [149, 112] width 179 height 21
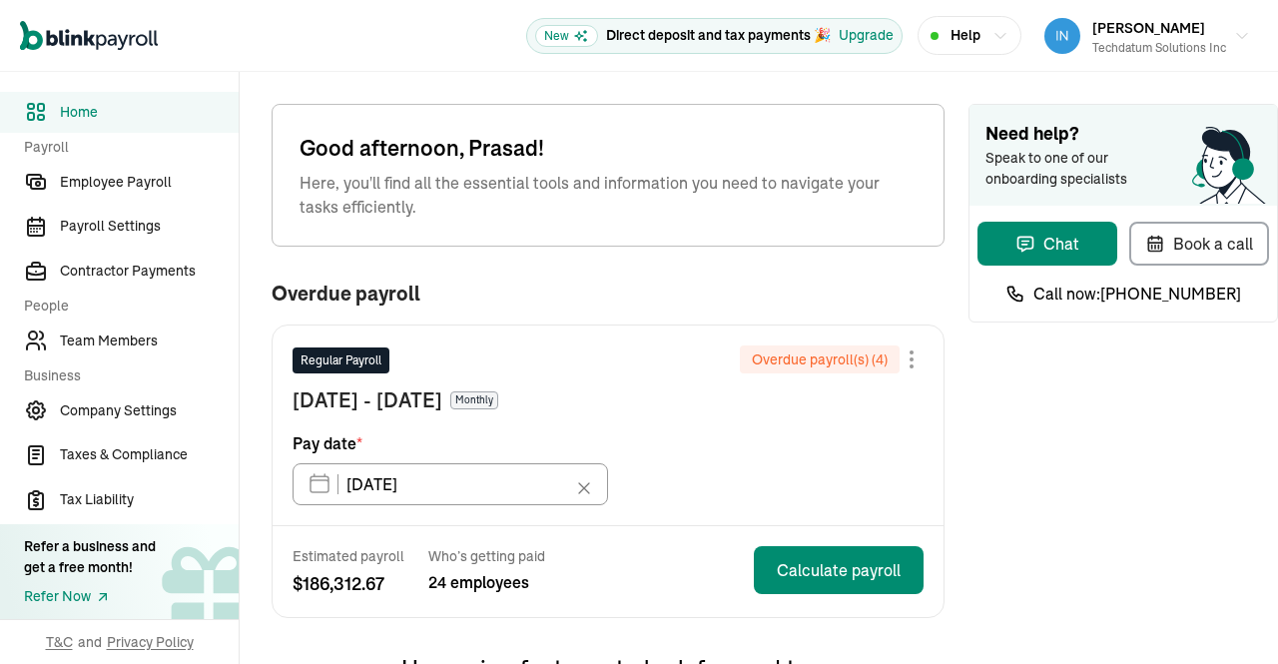
click at [935, 456] on div "Good afternoon, Prasad! Here, you'll find all the essential tools and informati…" at bounding box center [759, 640] width 1039 height 1137
click at [948, 439] on div "Good afternoon, Prasad! Here, you'll find all the essential tools and informati…" at bounding box center [759, 640] width 1039 height 1137
